Goal: Task Accomplishment & Management: Manage account settings

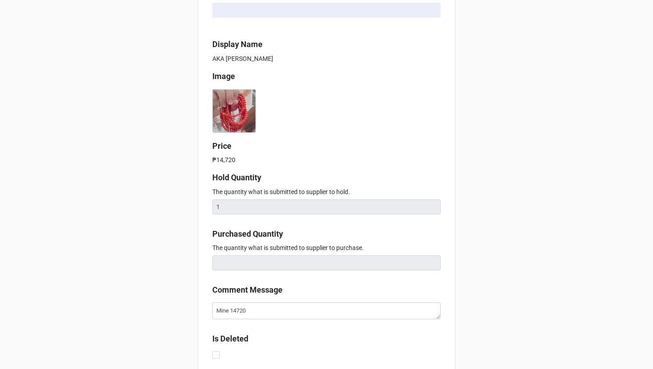
scroll to position [323, 0]
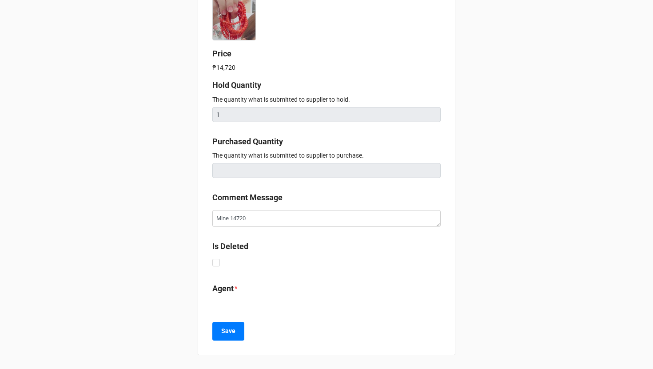
type textarea "x"
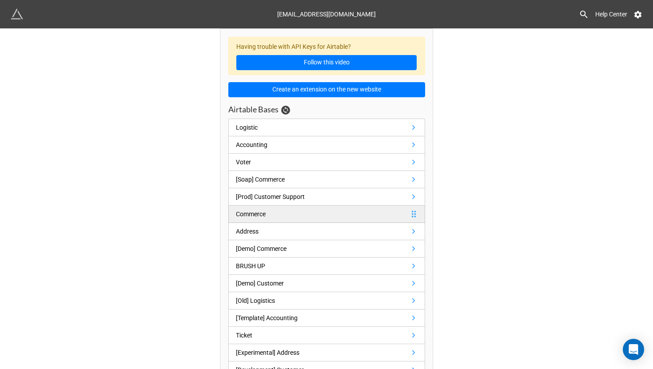
click at [254, 214] on div "Commerce" at bounding box center [251, 214] width 30 height 10
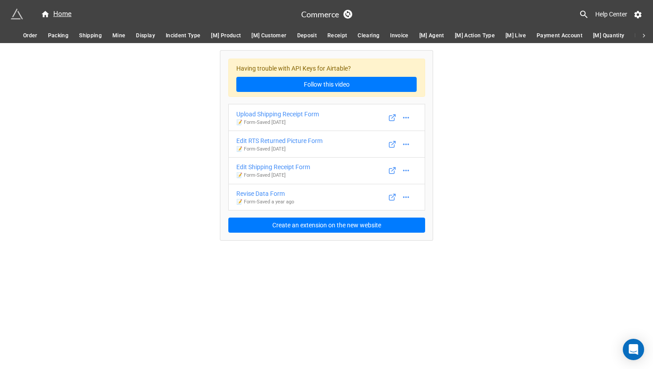
click at [115, 38] on span "Mine" at bounding box center [118, 35] width 13 height 9
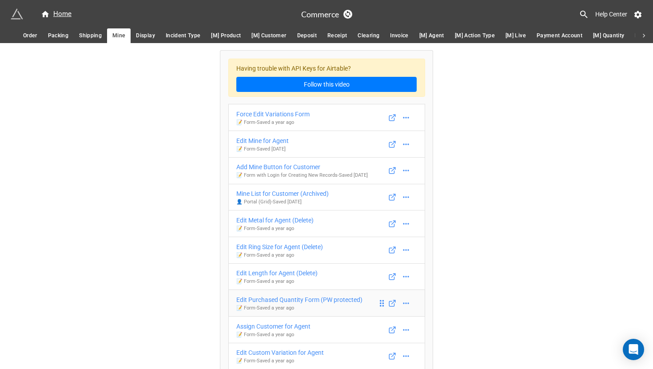
scroll to position [0, 0]
click at [255, 140] on div "Edit Mine for Agent" at bounding box center [262, 140] width 52 height 10
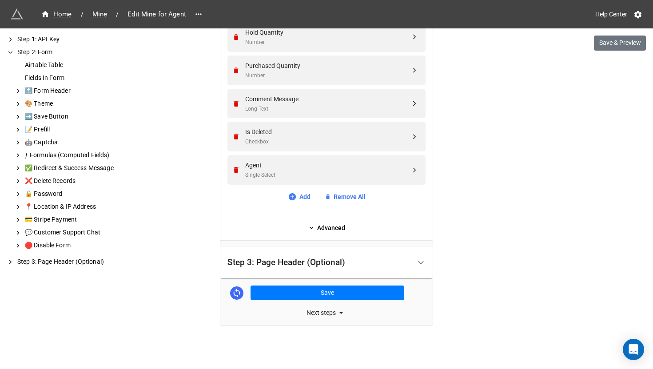
scroll to position [642, 0]
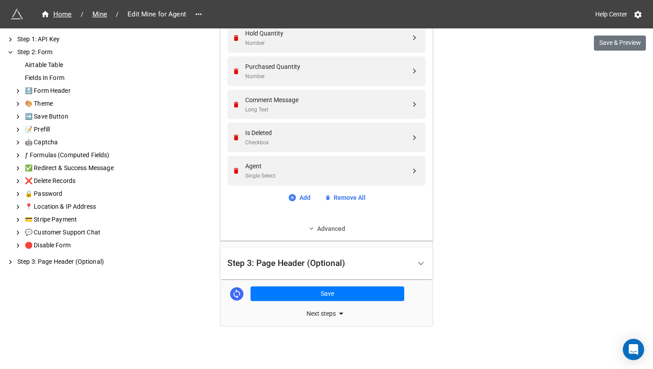
click at [283, 230] on link "Advanced" at bounding box center [326, 229] width 198 height 10
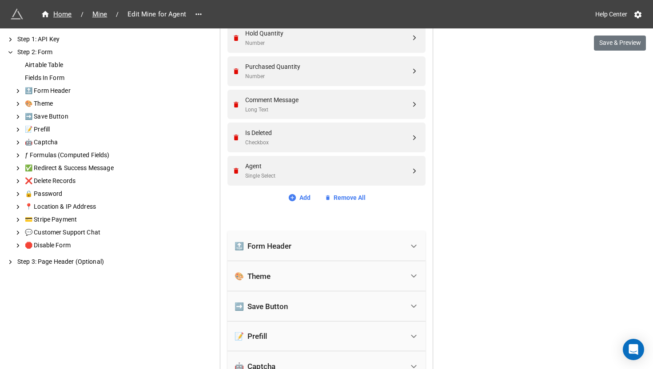
click at [277, 243] on div "🔝 Form Header" at bounding box center [262, 246] width 57 height 9
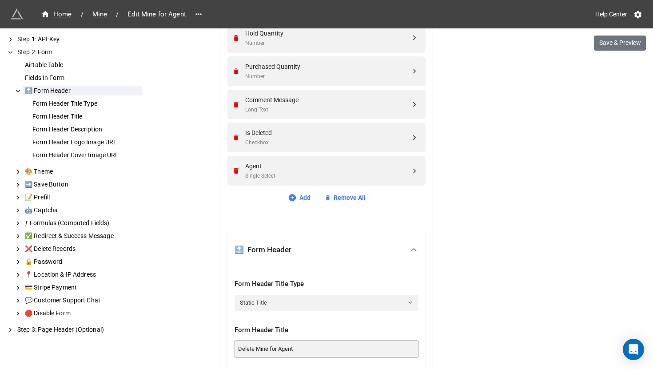
click at [278, 351] on input "Delete Mine for Agent" at bounding box center [326, 349] width 184 height 16
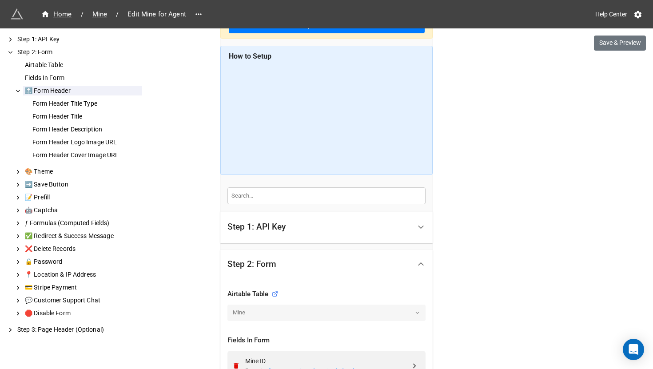
scroll to position [0, 0]
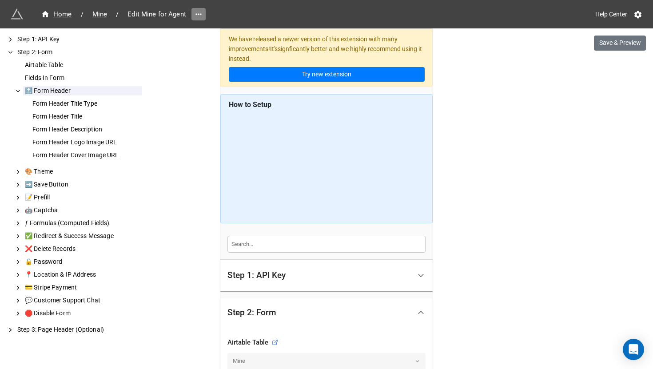
click at [198, 15] on icon at bounding box center [198, 14] width 9 height 9
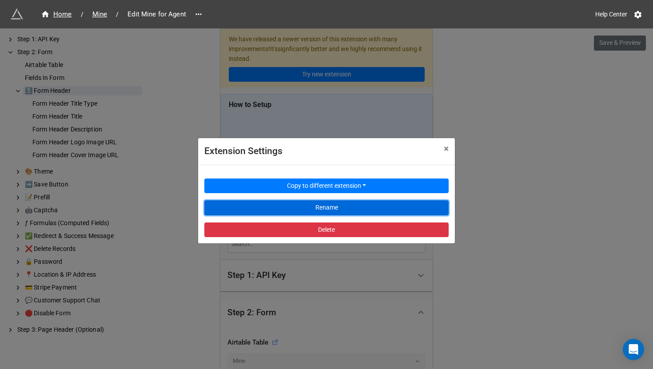
click at [258, 207] on button "Rename" at bounding box center [326, 207] width 244 height 15
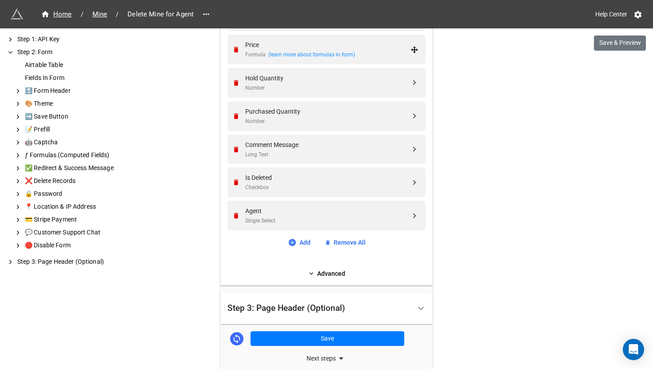
scroll to position [598, 0]
click at [365, 213] on div "Agent" at bounding box center [327, 210] width 165 height 10
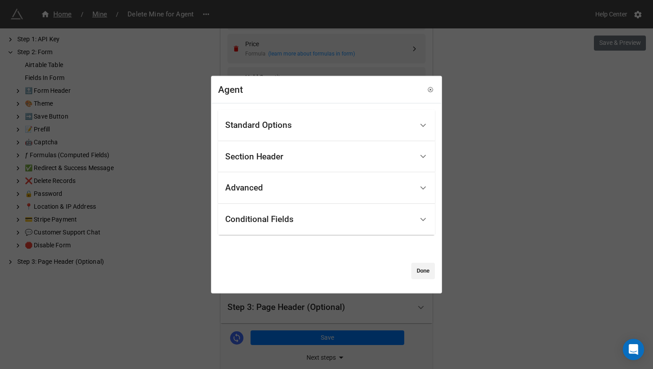
click at [373, 123] on div "Standard Options" at bounding box center [319, 125] width 188 height 21
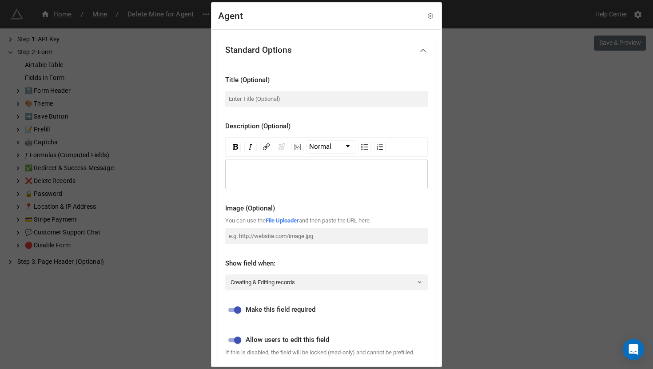
click at [513, 148] on div "Agent Standard Options Title (Optional) Description (Optional) Normal Image (Op…" at bounding box center [326, 184] width 653 height 369
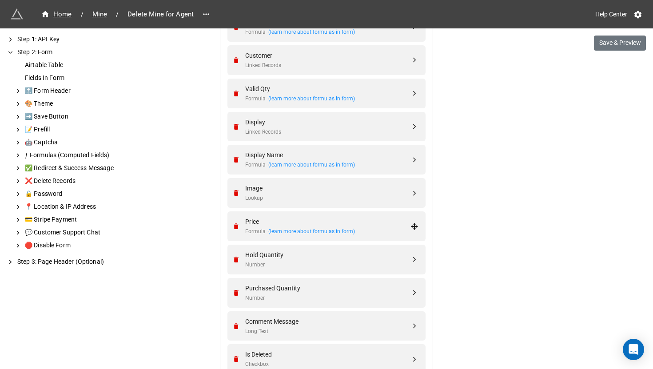
scroll to position [643, 0]
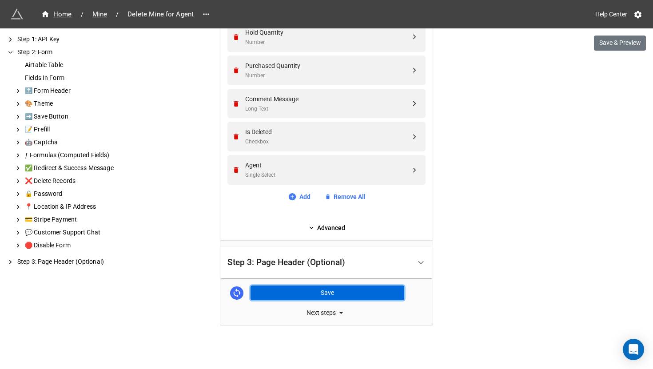
click at [314, 294] on button "Save" at bounding box center [327, 292] width 154 height 15
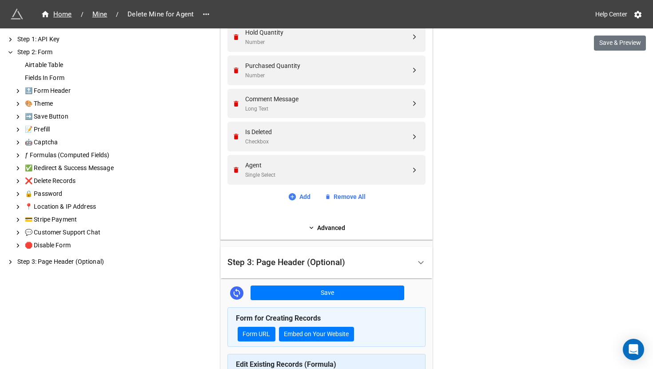
click at [340, 262] on div "Step 3: Page Header (Optional)" at bounding box center [286, 262] width 118 height 9
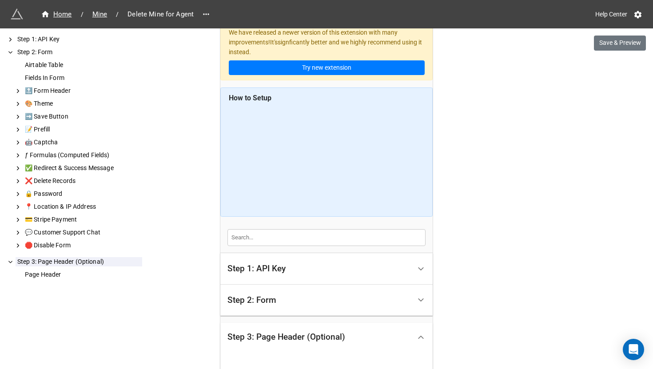
scroll to position [0, 0]
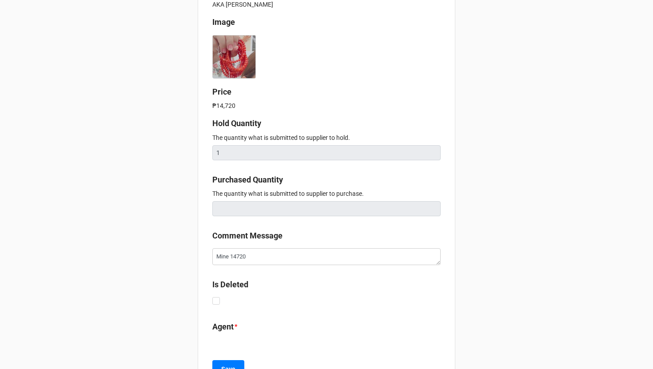
scroll to position [323, 0]
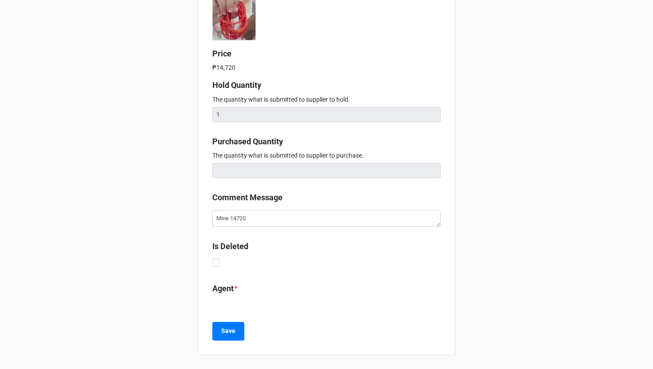
type textarea "x"
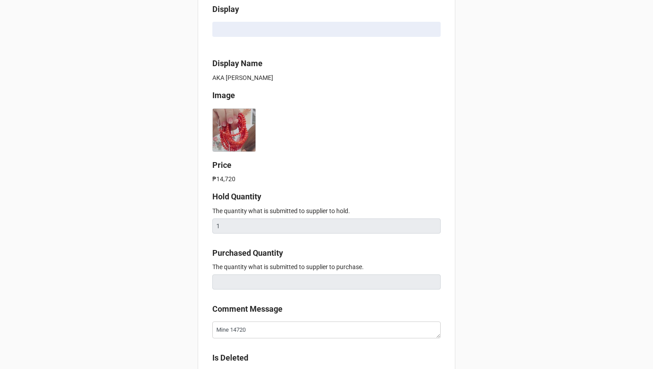
scroll to position [323, 0]
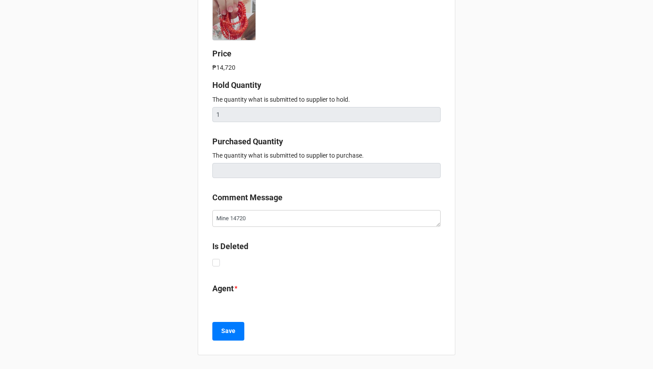
type textarea "x"
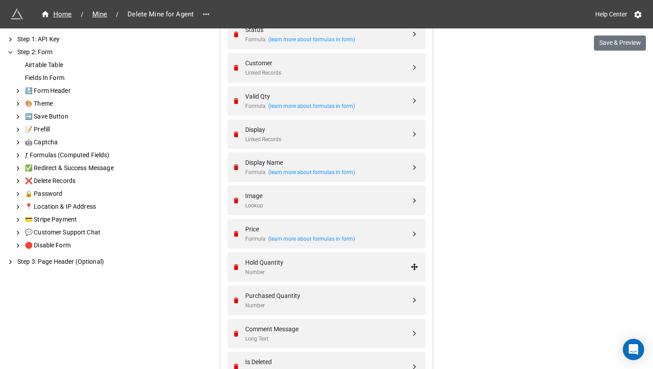
scroll to position [643, 0]
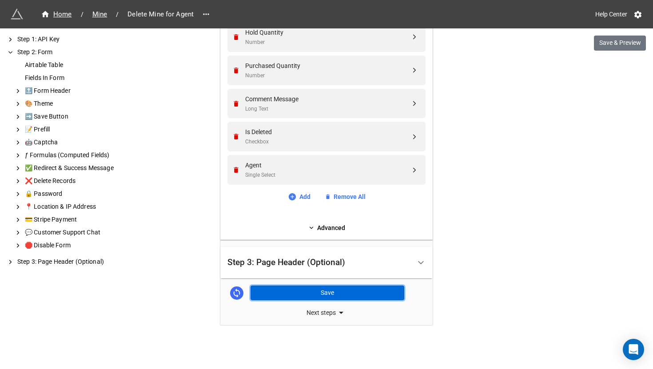
click at [308, 291] on button "Save" at bounding box center [327, 292] width 154 height 15
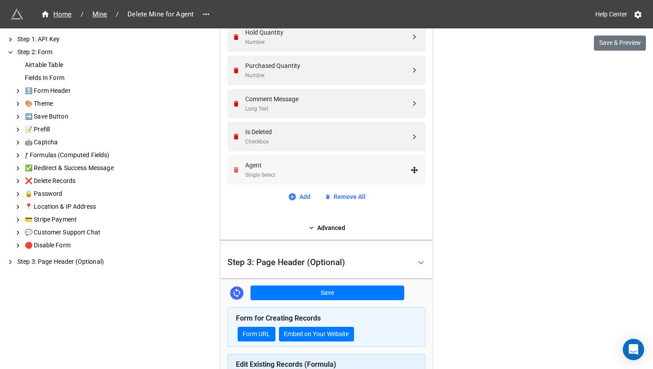
click at [238, 169] on link "Remove" at bounding box center [237, 170] width 10 height 8
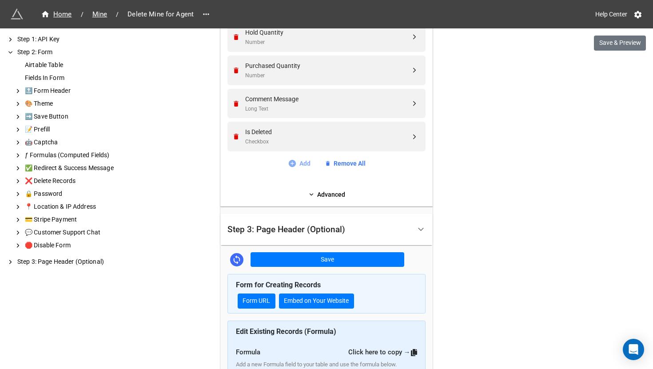
click at [297, 161] on link "Add" at bounding box center [299, 163] width 23 height 10
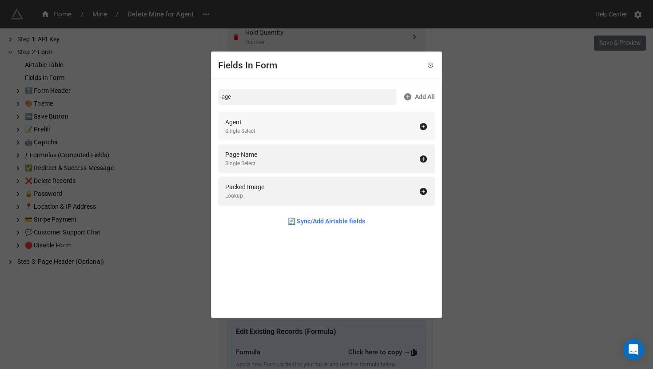
type input "age"
click at [305, 127] on div "Agent Single Select" at bounding box center [322, 126] width 194 height 18
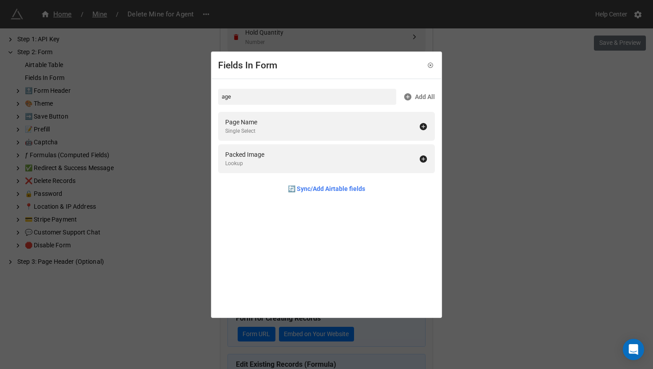
click at [496, 209] on div "Fields In Form age Add All Page Name Single Select Packed Image Lookup 🔄 Sync/A…" at bounding box center [326, 184] width 653 height 369
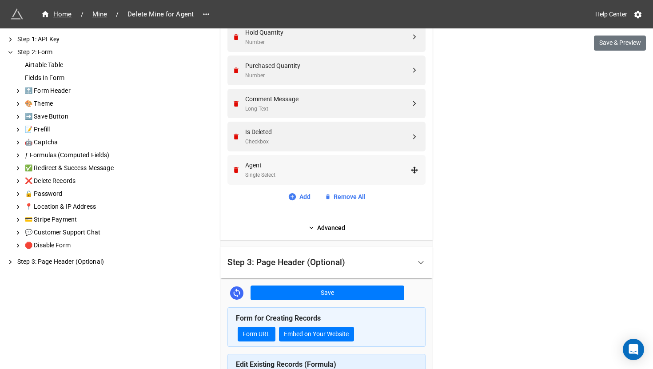
click at [313, 168] on div "Agent" at bounding box center [327, 165] width 165 height 10
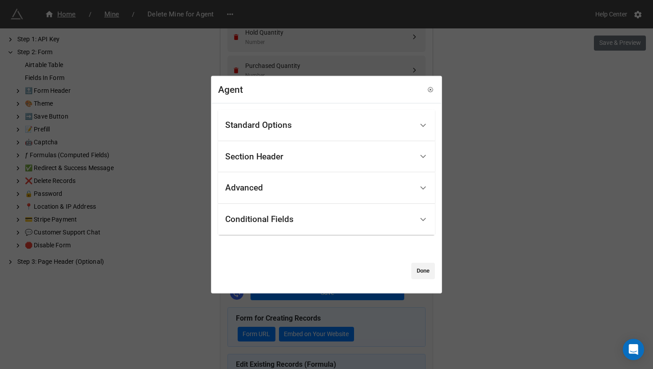
click at [317, 126] on div "Standard Options" at bounding box center [319, 125] width 188 height 21
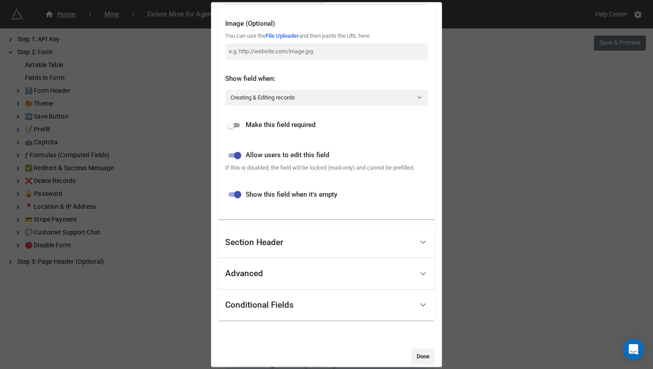
scroll to position [185, 0]
click at [235, 123] on input "checkbox" at bounding box center [230, 124] width 32 height 11
checkbox input "true"
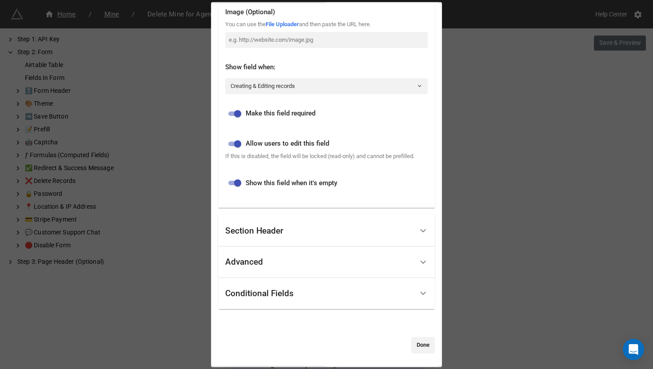
click at [314, 223] on div "Section Header" at bounding box center [319, 230] width 188 height 21
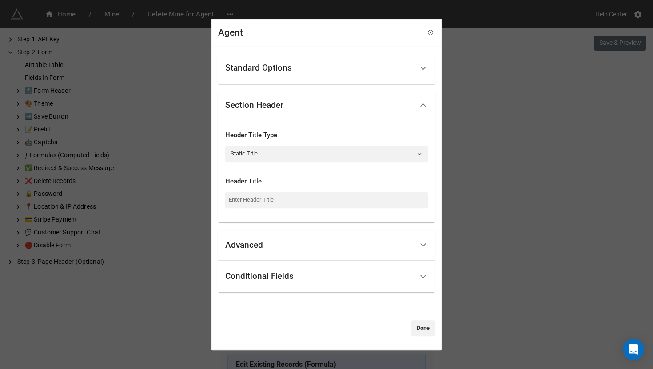
click at [315, 243] on div "Advanced" at bounding box center [319, 245] width 188 height 21
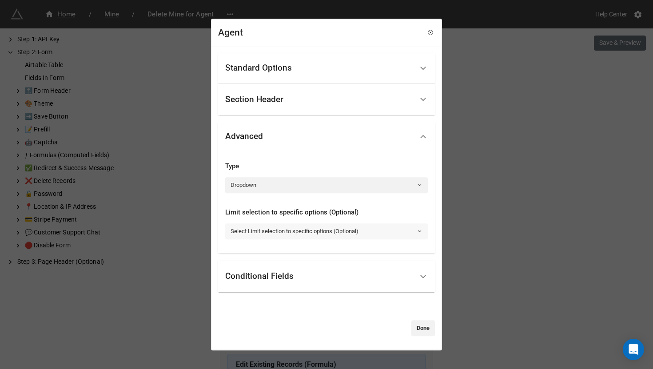
click at [337, 230] on link "Select Limit selection to specific options (Optional)" at bounding box center [326, 231] width 202 height 16
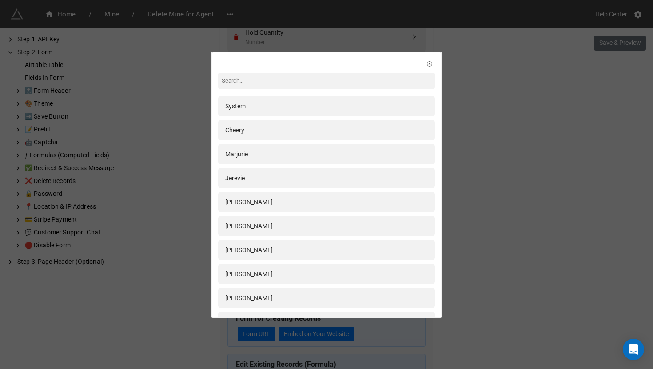
click at [489, 105] on div "System Cheery Marjurie Jerevie Mae Irene Jody Charisse Rempel Christian Don Kin…" at bounding box center [326, 184] width 653 height 369
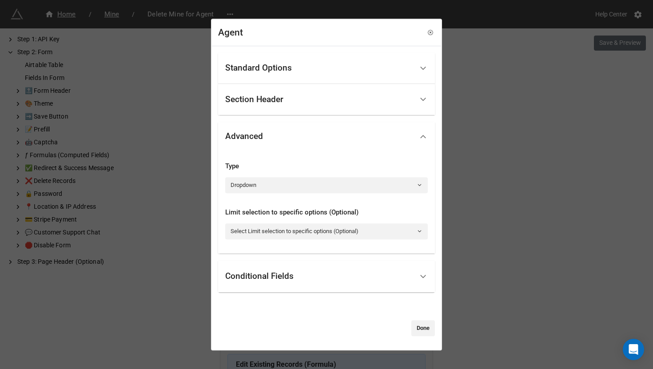
click at [356, 273] on div "Conditional Fields" at bounding box center [319, 276] width 188 height 21
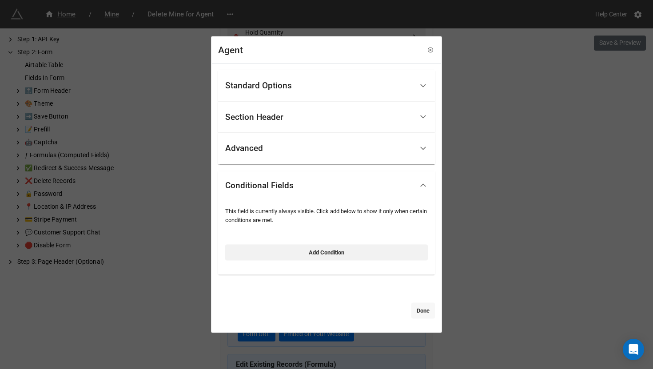
click at [411, 310] on link "Done" at bounding box center [423, 311] width 24 height 16
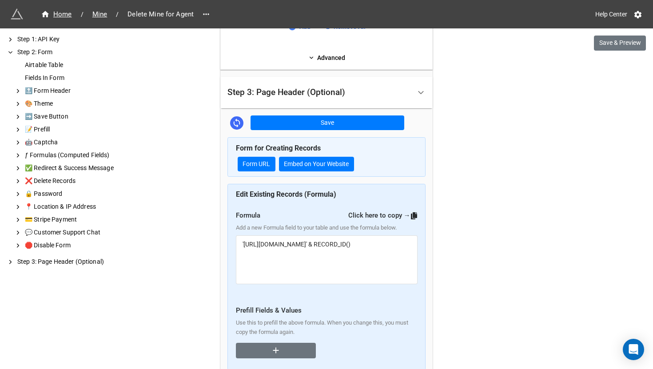
scroll to position [851, 0]
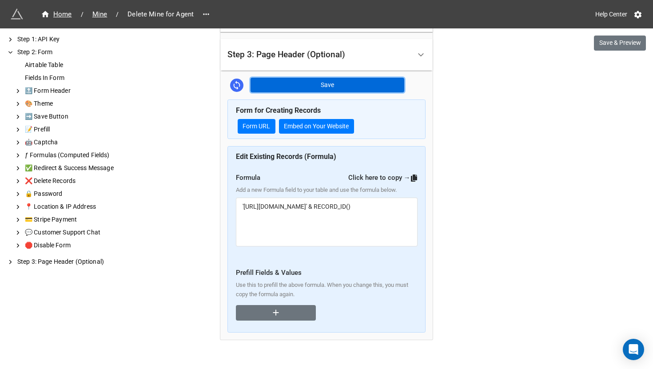
click at [292, 88] on button "Save" at bounding box center [327, 85] width 154 height 15
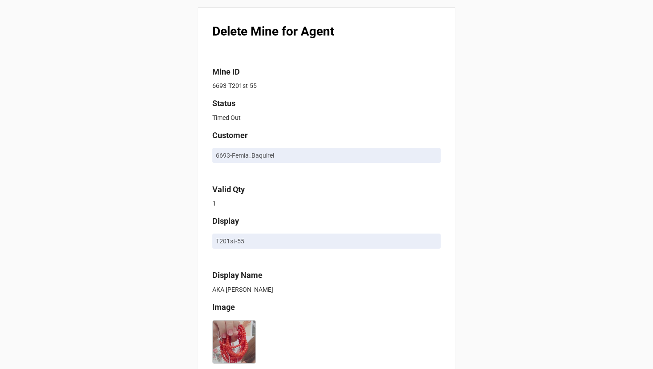
type textarea "x"
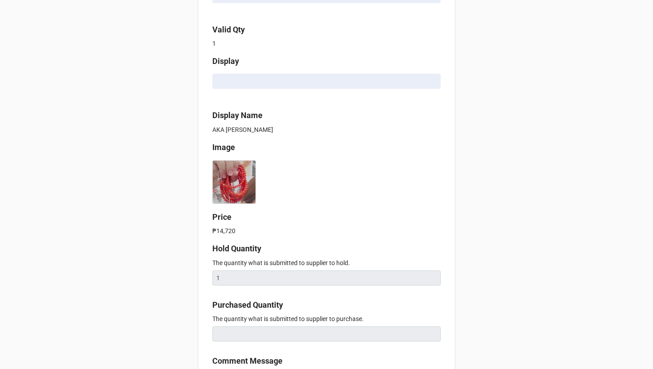
scroll to position [340, 0]
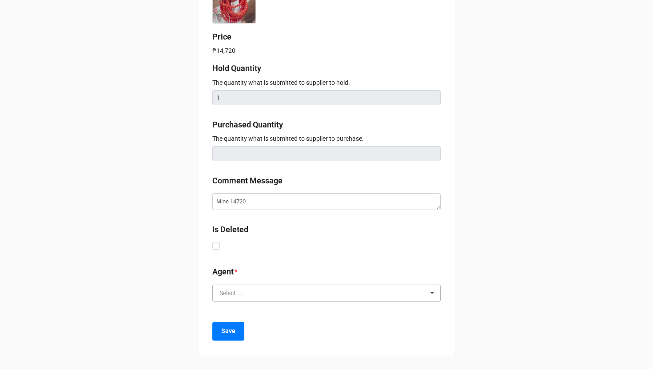
click at [325, 295] on input "text" at bounding box center [326, 293] width 227 height 16
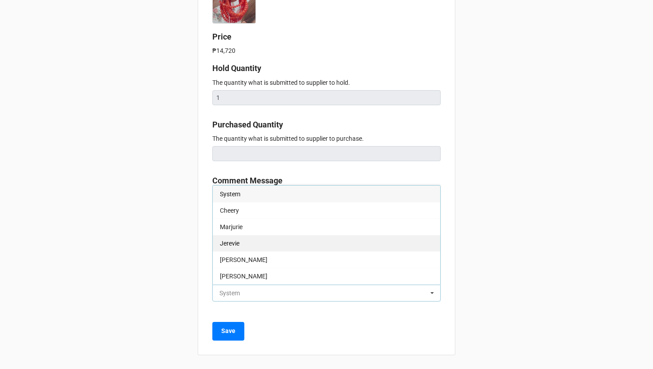
type textarea "x"
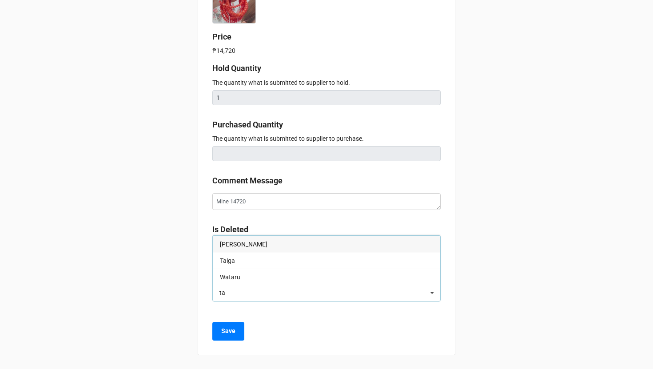
type input "ta"
click at [490, 139] on div "Delete Mine for Agent Mine ID 6693-T201st-55 Status Timed Out Customer 6693-Fem…" at bounding box center [326, 14] width 653 height 709
